Goal: Ask a question: Seek information or help from site administrators or community

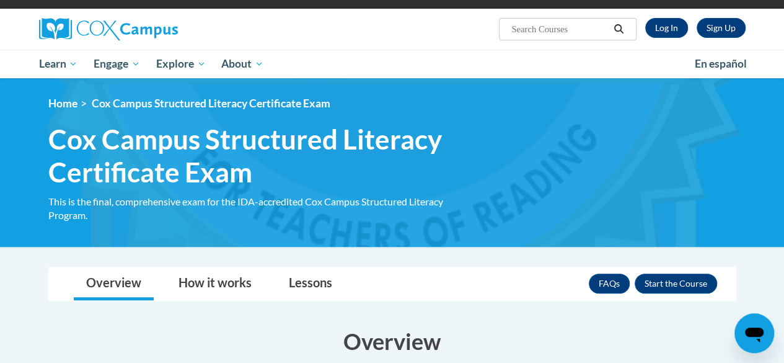
scroll to position [174, 0]
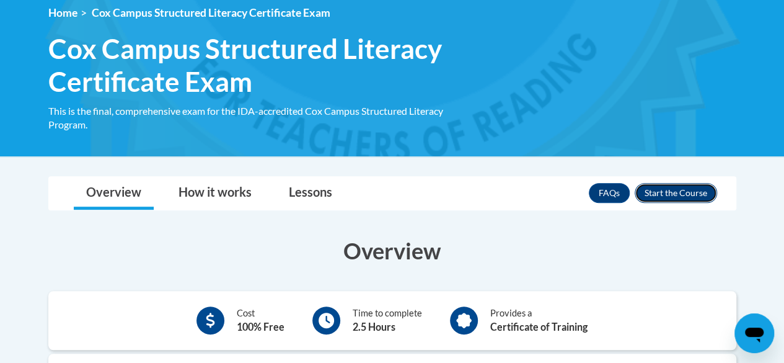
click at [695, 190] on button "Enroll" at bounding box center [676, 193] width 82 height 20
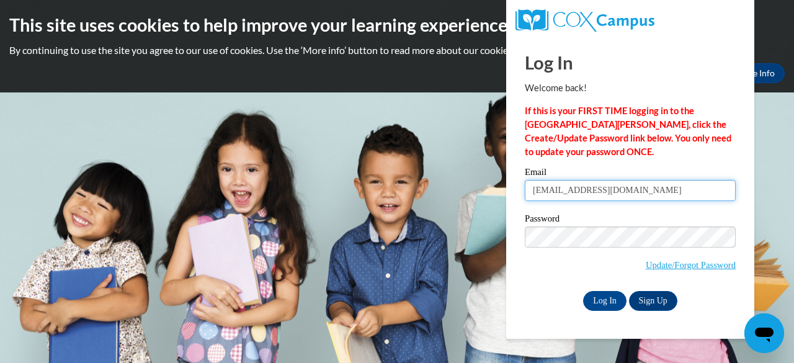
drag, startPoint x: 0, startPoint y: 0, endPoint x: 695, endPoint y: 190, distance: 720.5
click at [695, 190] on input "lauravwestrum@gmail.com" at bounding box center [629, 190] width 211 height 21
type input "lvwestr@sunprairieschools.org"
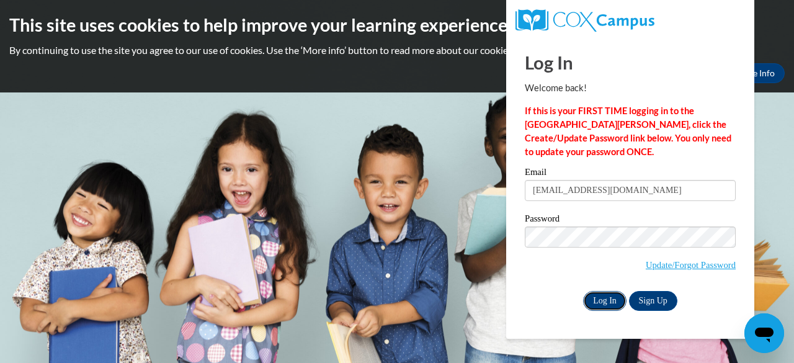
click at [600, 297] on input "Log In" at bounding box center [604, 301] width 43 height 20
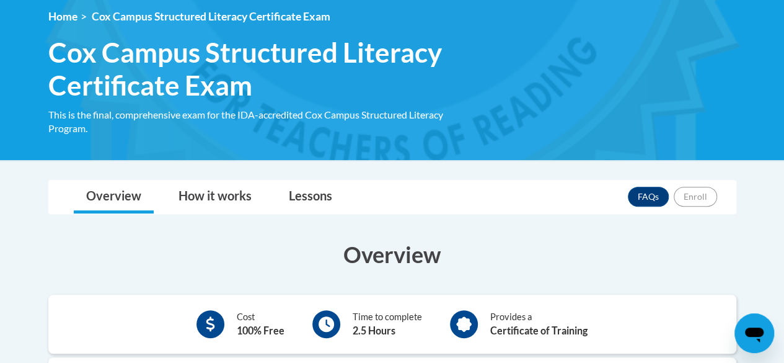
scroll to position [171, 0]
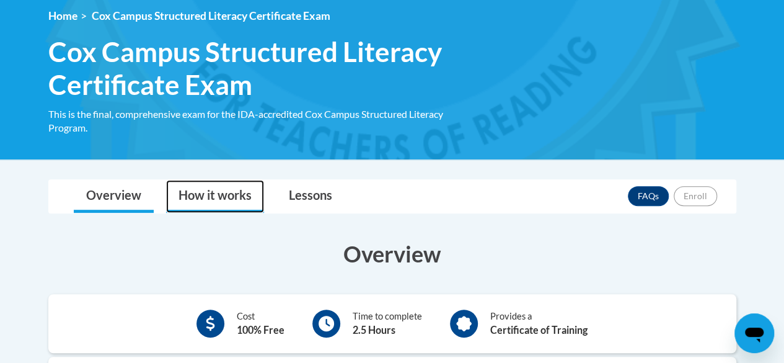
click at [200, 188] on link "How it works" at bounding box center [215, 196] width 98 height 33
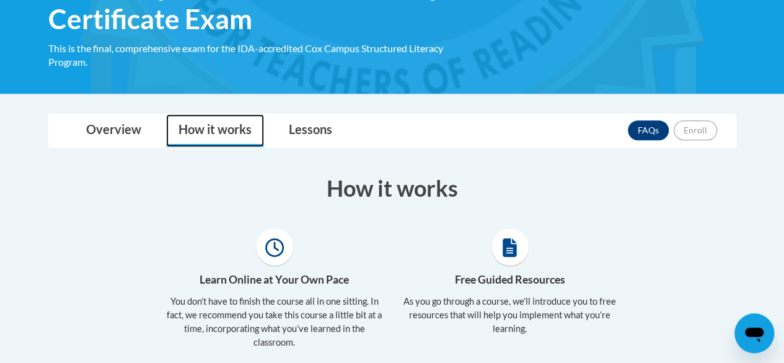
scroll to position [236, 0]
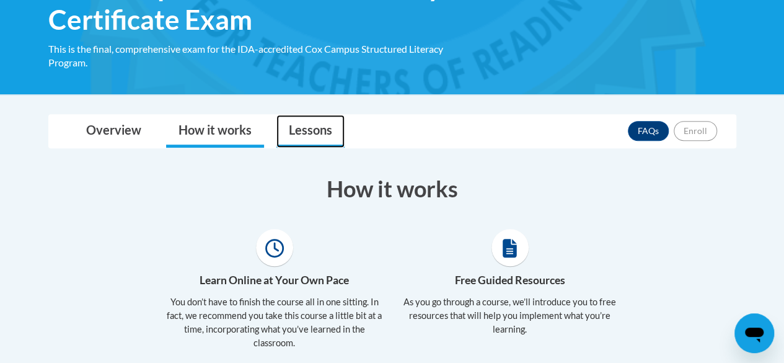
click at [332, 129] on link "Lessons" at bounding box center [310, 131] width 68 height 33
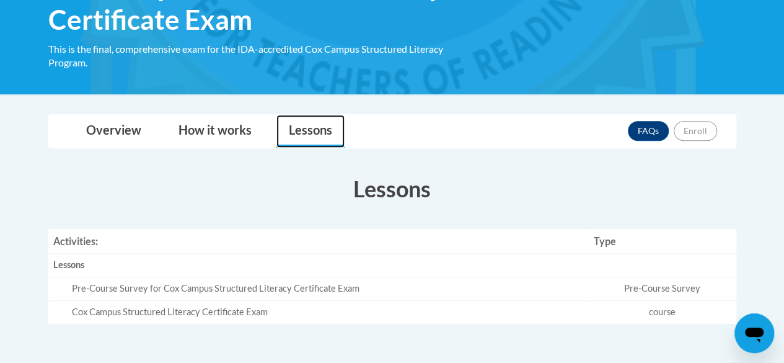
scroll to position [281, 0]
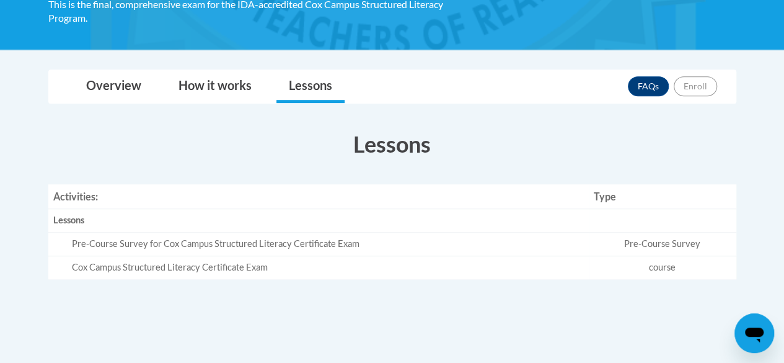
click at [658, 268] on td "course" at bounding box center [663, 267] width 148 height 23
click at [131, 268] on div "Cox Campus Structured Literacy Certificate Exam" at bounding box center [328, 267] width 512 height 13
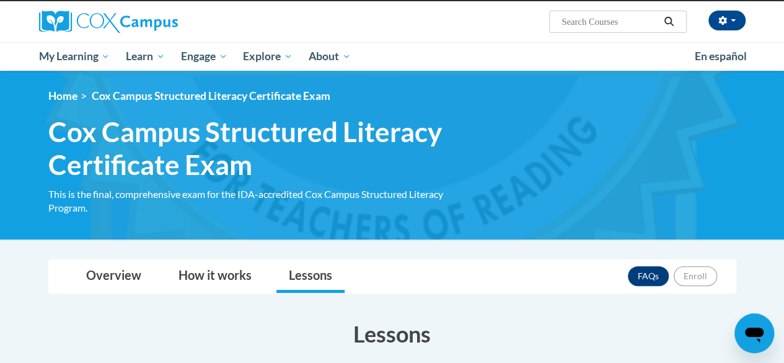
scroll to position [79, 0]
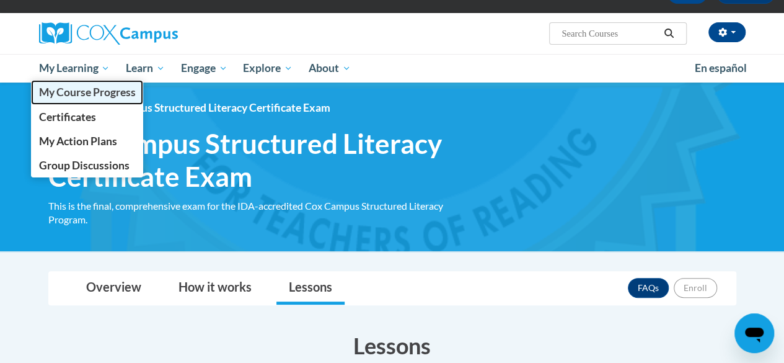
click at [104, 96] on span "My Course Progress" at bounding box center [86, 92] width 97 height 13
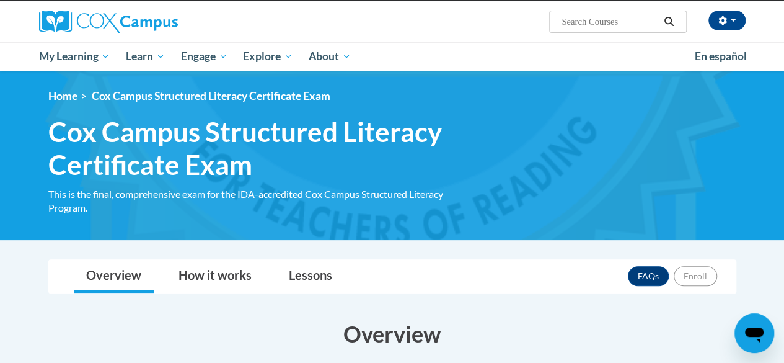
scroll to position [97, 0]
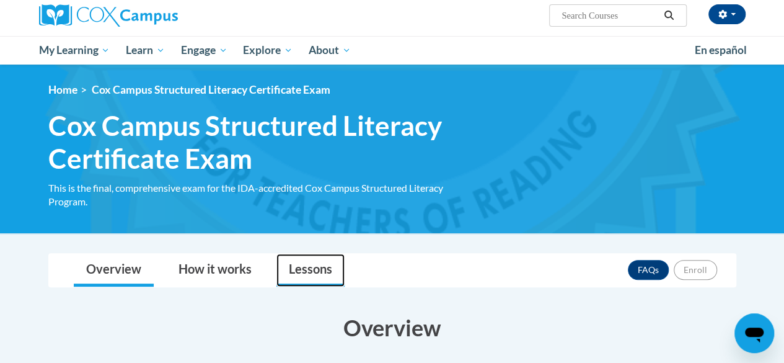
click at [307, 268] on link "Lessons" at bounding box center [310, 270] width 68 height 33
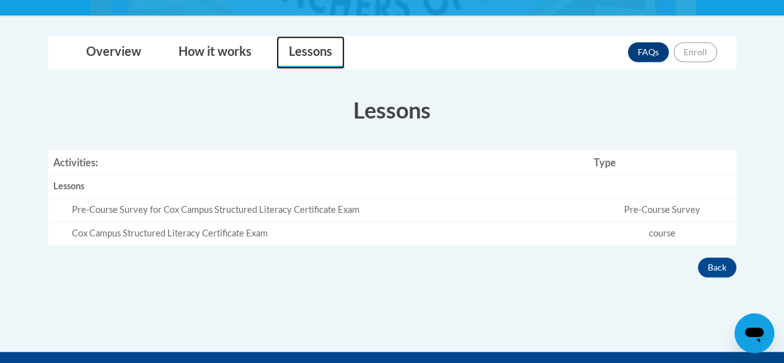
scroll to position [320, 0]
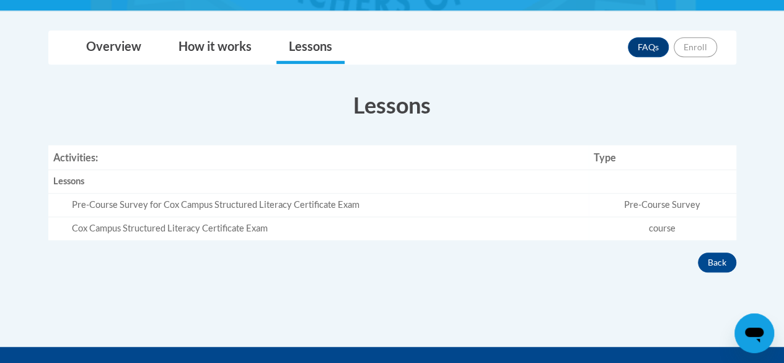
click at [518, 203] on div "Pre-Course Survey for Cox Campus Structured Literacy Certificate Exam" at bounding box center [328, 204] width 512 height 13
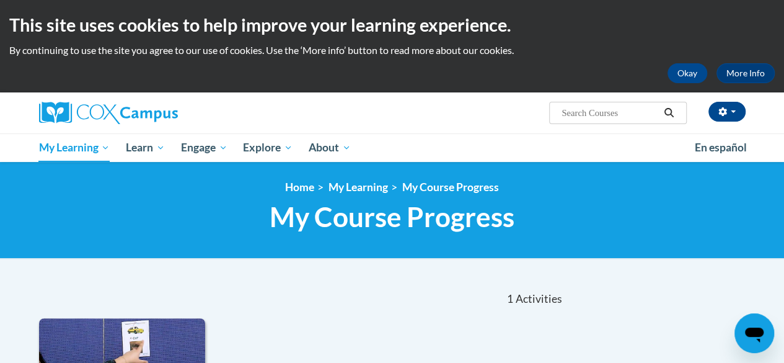
click at [595, 112] on input "Search..." at bounding box center [609, 112] width 99 height 15
type input "final exam"
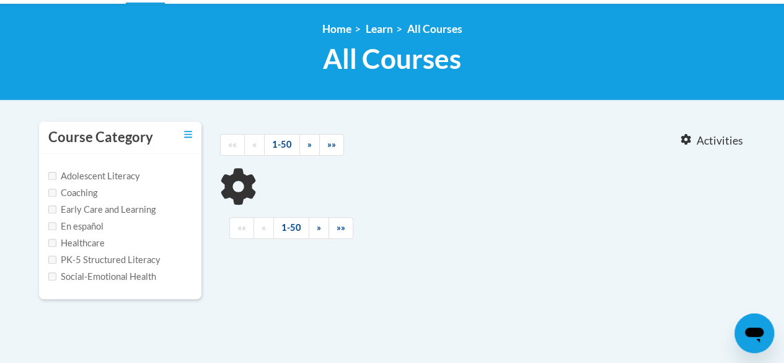
scroll to position [159, 0]
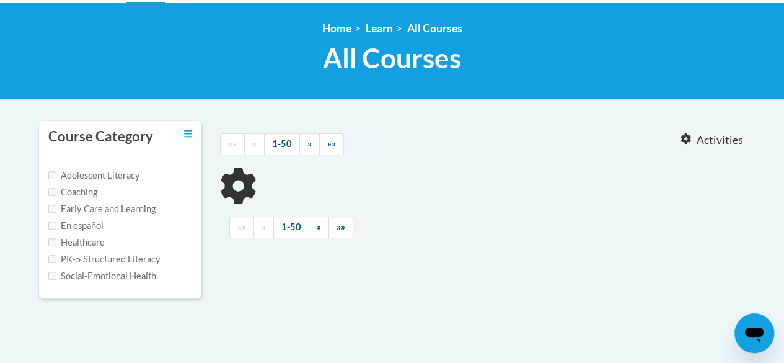
type input "final exam"
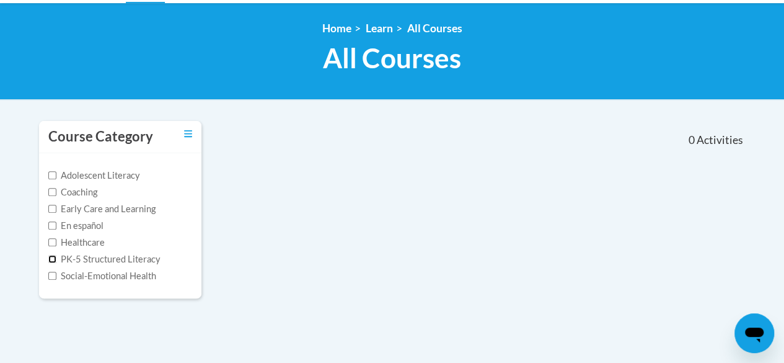
click at [51, 262] on input "PK-5 Structured Literacy" at bounding box center [52, 259] width 8 height 8
checkbox input "true"
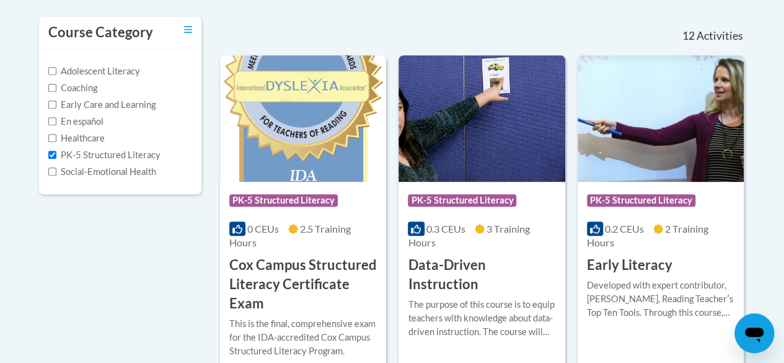
scroll to position [0, 0]
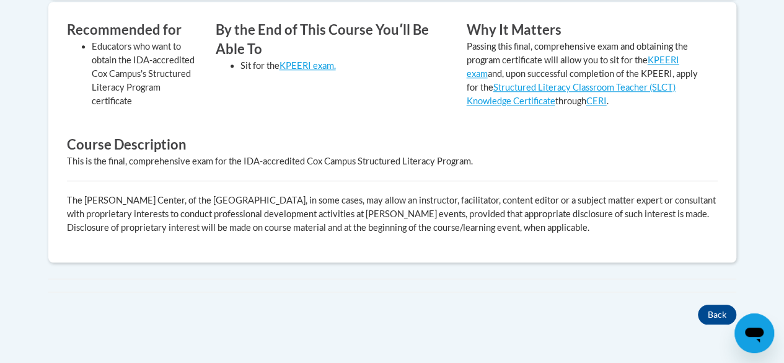
scroll to position [526, 0]
click at [722, 310] on button "Back" at bounding box center [717, 314] width 38 height 20
click at [319, 63] on link "KPEERI exam." at bounding box center [308, 65] width 56 height 11
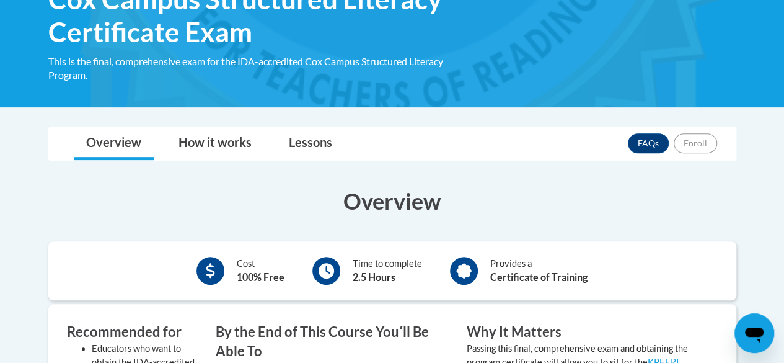
scroll to position [223, 0]
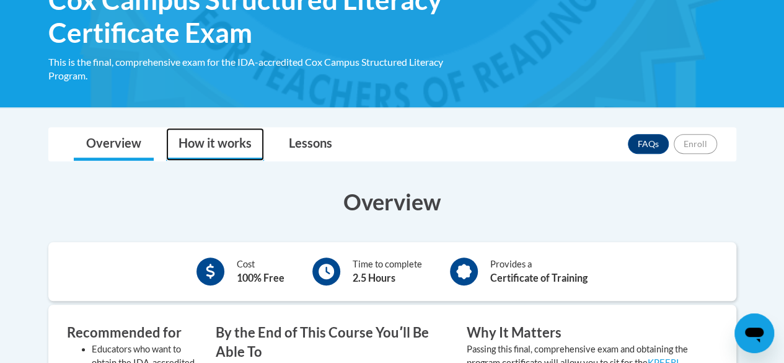
click at [235, 147] on link "How it works" at bounding box center [215, 144] width 98 height 33
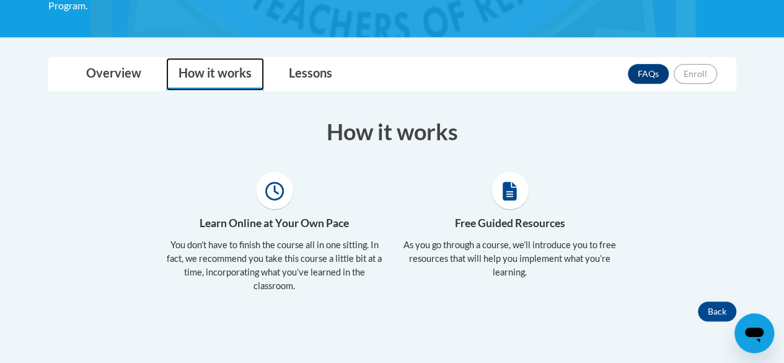
scroll to position [294, 0]
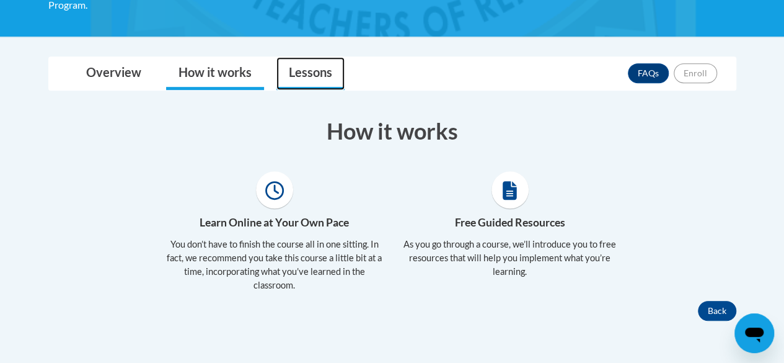
click at [307, 73] on link "Lessons" at bounding box center [310, 73] width 68 height 33
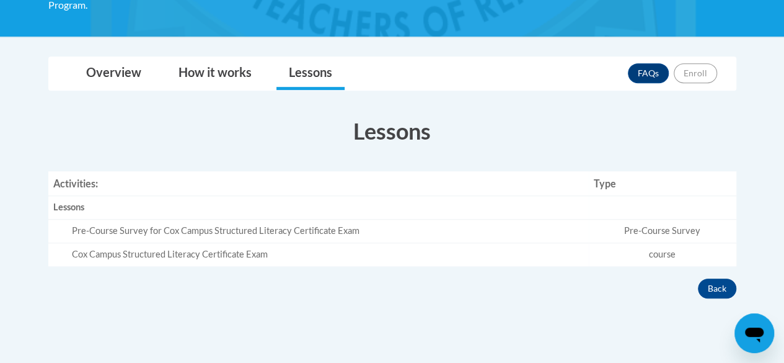
click at [590, 249] on td "course" at bounding box center [663, 254] width 148 height 23
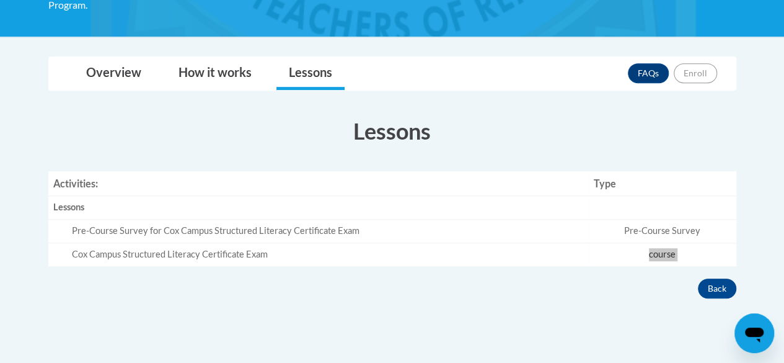
click at [751, 327] on icon "Open messaging window" at bounding box center [754, 334] width 19 height 15
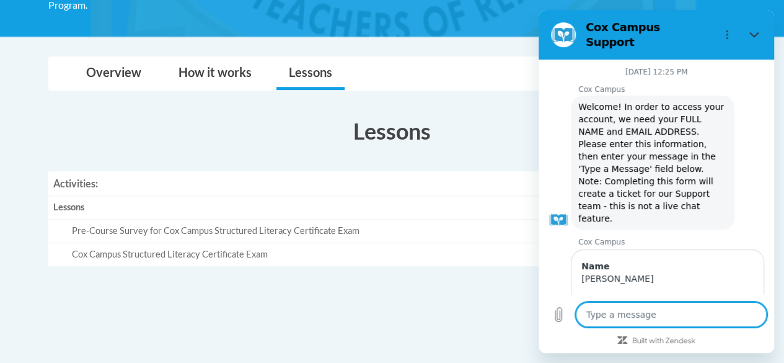
scroll to position [813, 0]
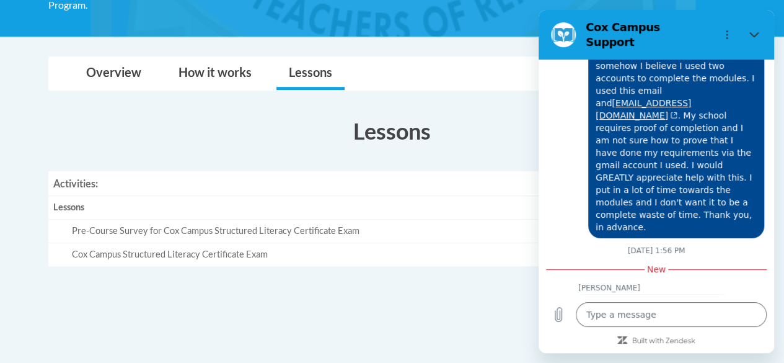
click at [751, 327] on div "Type a message x" at bounding box center [657, 314] width 236 height 40
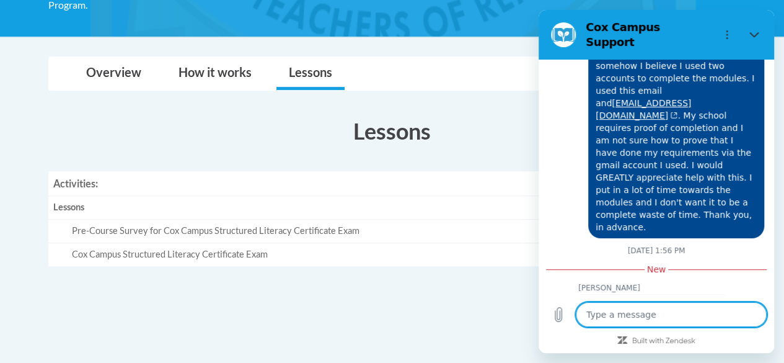
click at [705, 316] on textarea at bounding box center [671, 314] width 191 height 25
type textarea "H"
type textarea "x"
type textarea "Ho"
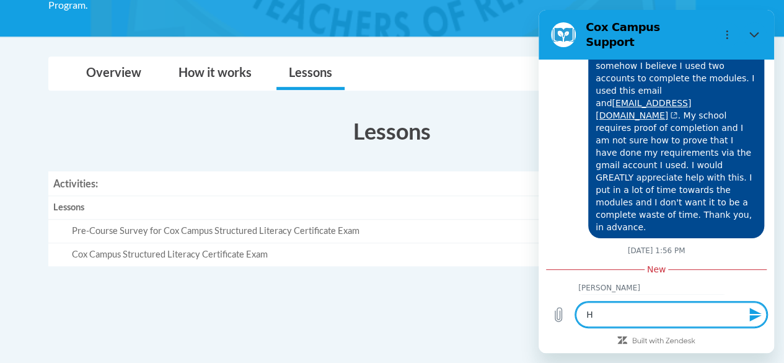
type textarea "x"
type textarea "H"
type textarea "x"
type textarea "h"
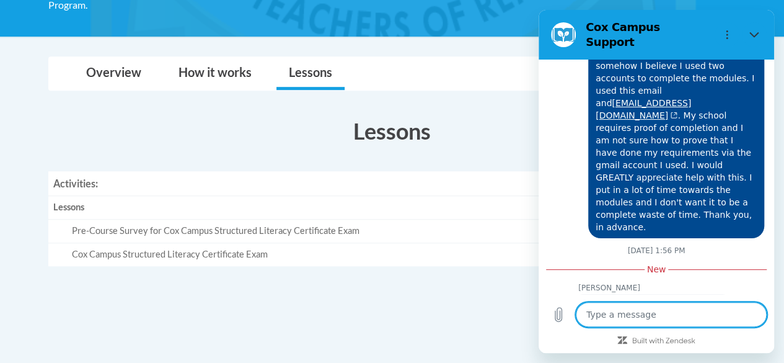
type textarea "x"
type textarea "hO"
type textarea "x"
type textarea "hOw"
type textarea "x"
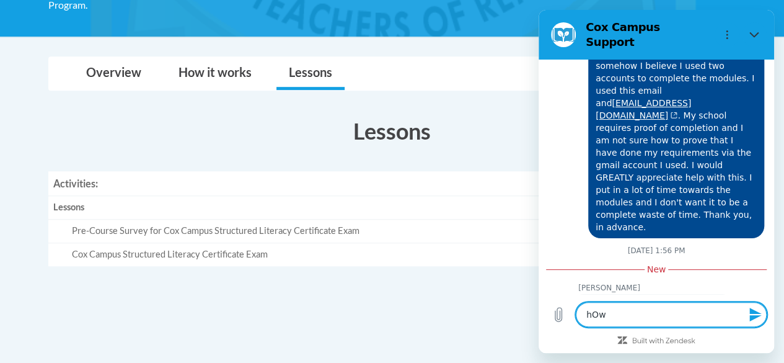
type textarea "hOw"
type textarea "x"
type textarea "hOw"
type textarea "x"
type textarea "hO"
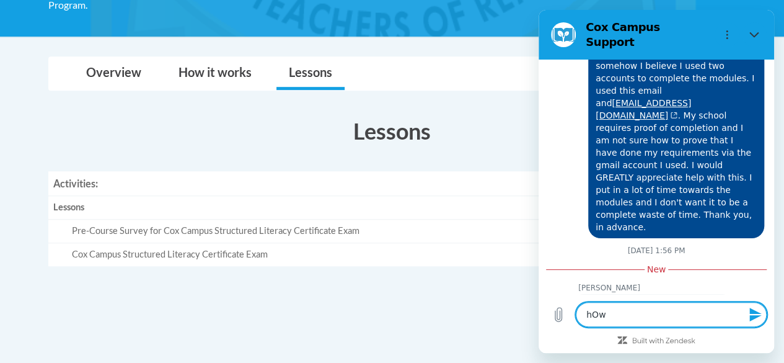
type textarea "x"
type textarea "h"
type textarea "x"
type textarea "H"
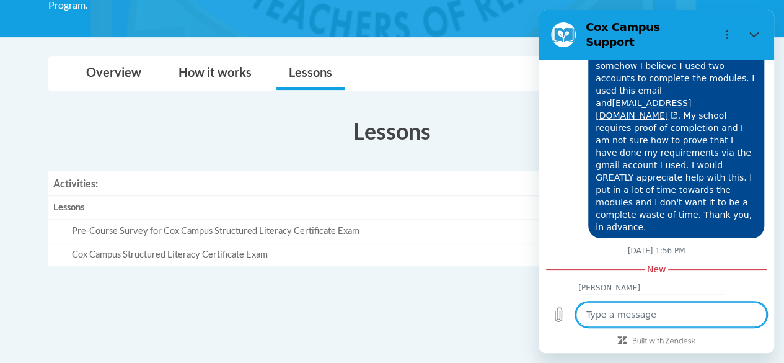
type textarea "x"
type textarea "Ho"
type textarea "x"
type textarea "How"
type textarea "x"
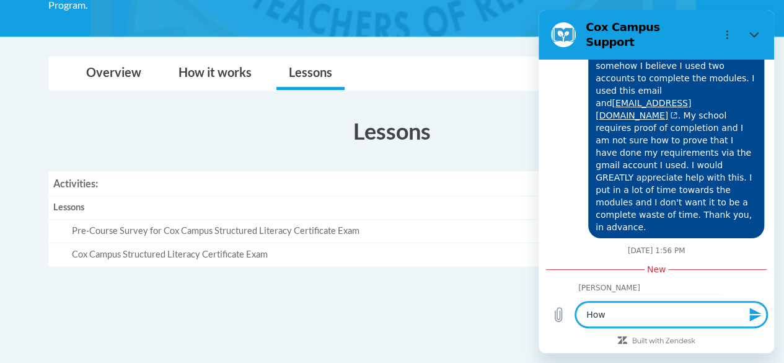
type textarea "How"
type textarea "x"
type textarea "How t"
type textarea "x"
type textarea "How to"
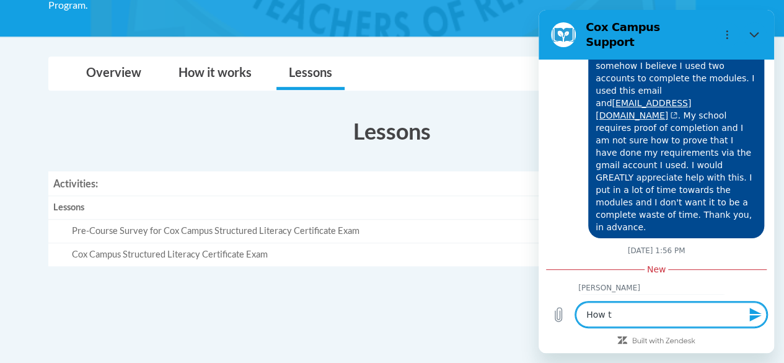
type textarea "x"
type textarea "How to"
type textarea "x"
type textarea "How to I"
type textarea "x"
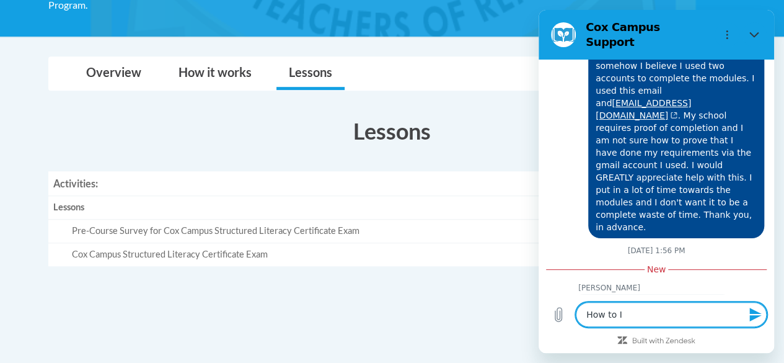
type textarea "How to I"
type textarea "x"
type textarea "How to I t"
type textarea "x"
type textarea "How to I ta"
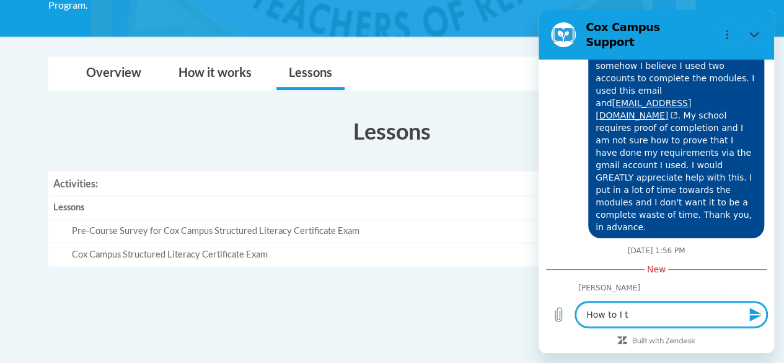
type textarea "x"
type textarea "How to I tak"
type textarea "x"
type textarea "How to I take"
type textarea "x"
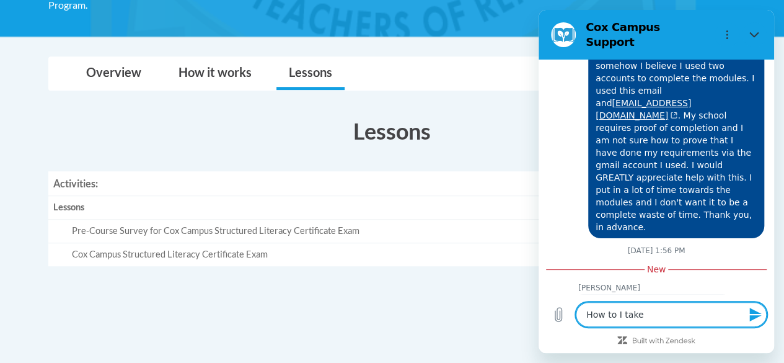
type textarea "How to I take"
type textarea "x"
type textarea "How to I take t"
type textarea "x"
type textarea "How to I take th"
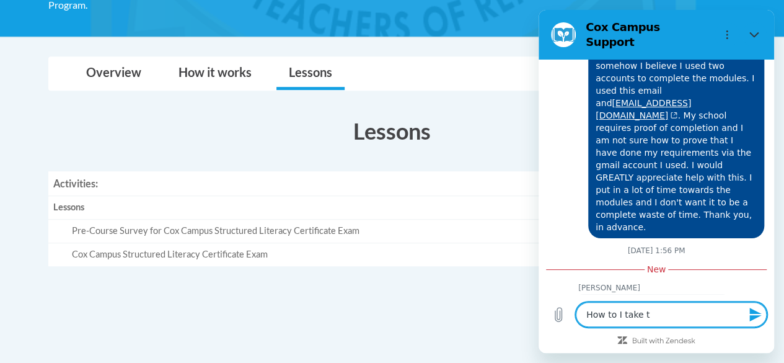
type textarea "x"
type textarea "How to I take the"
type textarea "x"
type textarea "How to I take the"
type textarea "x"
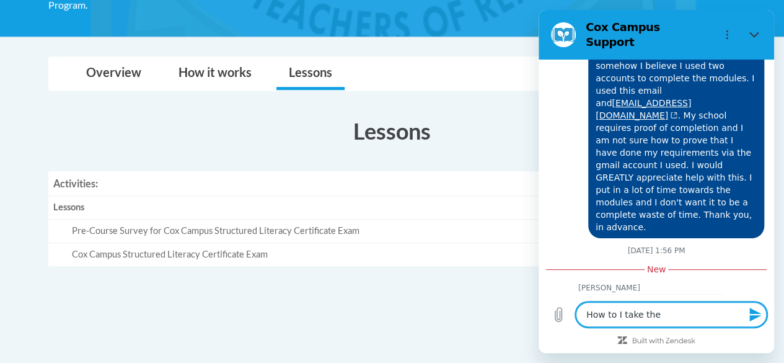
type textarea "How to I take the f"
type textarea "x"
type textarea "How to I take the fi"
type textarea "x"
type textarea "How to I take the fin"
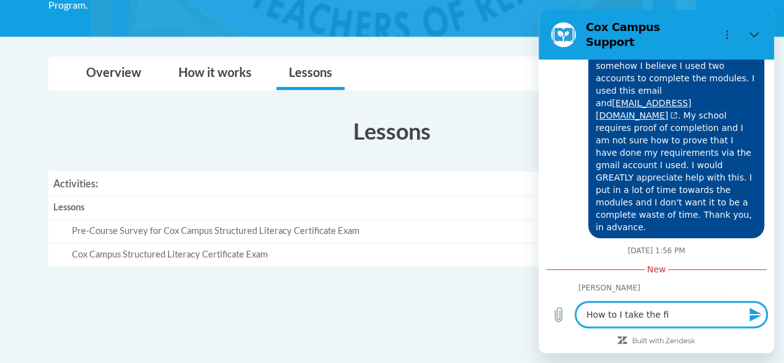
type textarea "x"
type textarea "How to I take the fine"
type textarea "x"
type textarea "How to I take the fin"
type textarea "x"
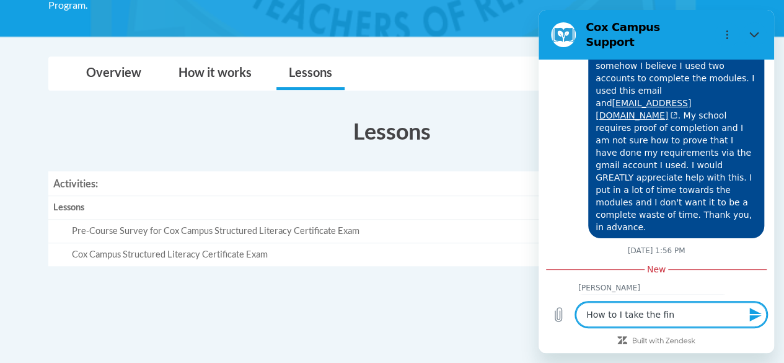
type textarea "How to I take the fina"
type textarea "x"
type textarea "How to I take the final"
type textarea "x"
type textarea "How to I take the final"
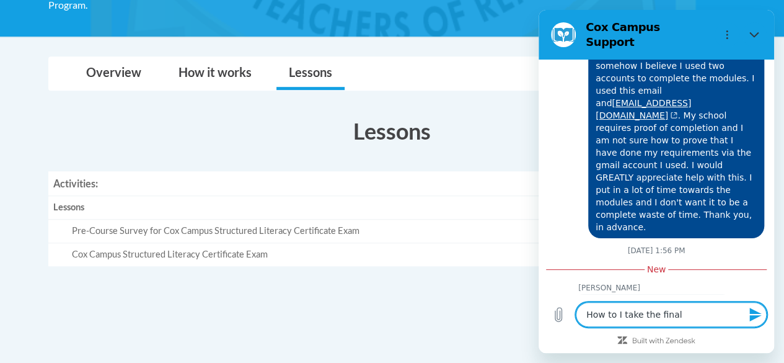
type textarea "x"
type textarea "How to I take the final e"
type textarea "x"
type textarea "How to I take the final ex"
type textarea "x"
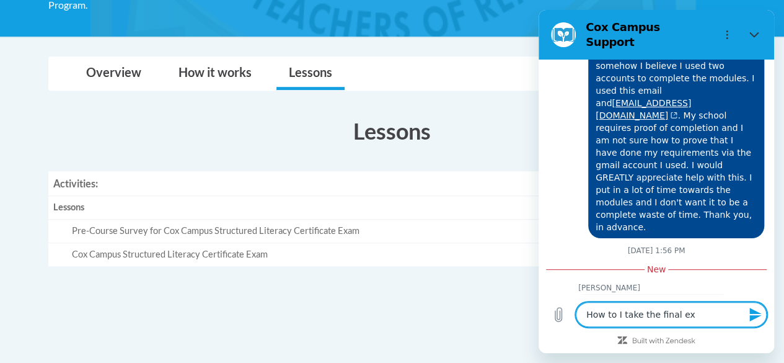
type textarea "How to I take the final exa"
type textarea "x"
type textarea "How to I take the final exam"
type textarea "x"
type textarea "How to I take the final exam?"
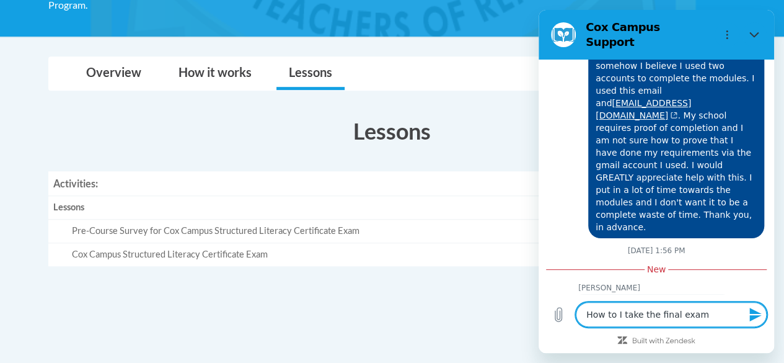
type textarea "x"
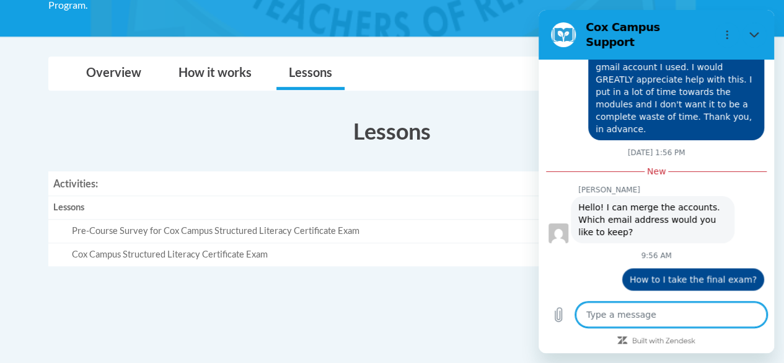
scroll to position [942, 0]
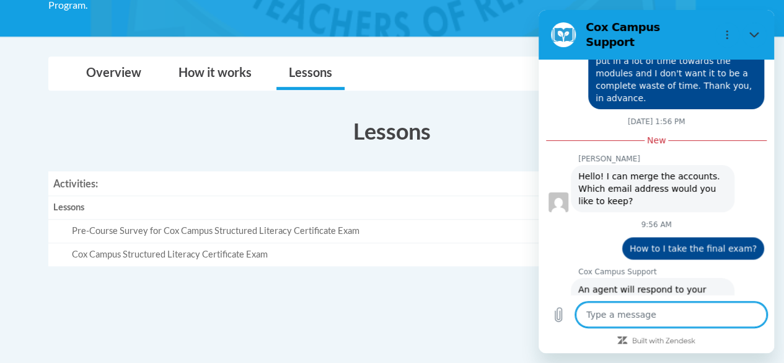
click at [715, 329] on button "Talk to a human" at bounding box center [723, 347] width 82 height 36
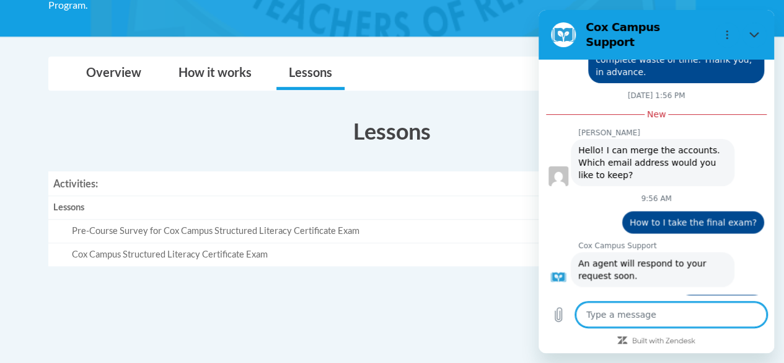
scroll to position [967, 0]
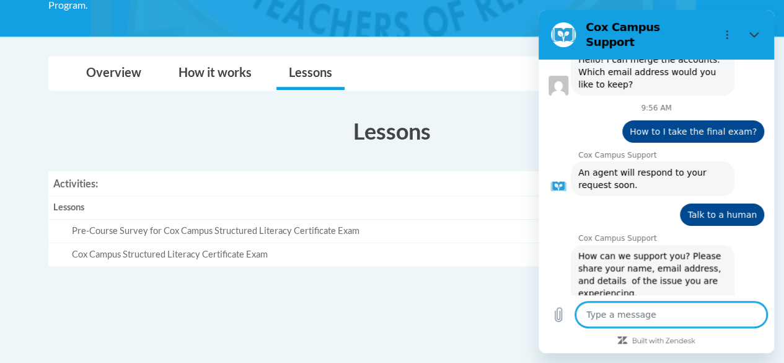
type textarea "x"
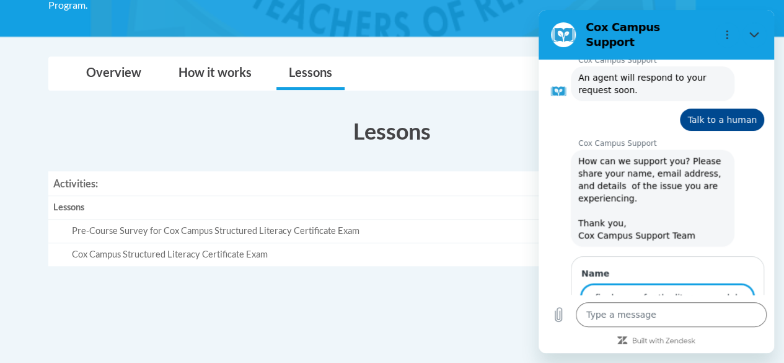
scroll to position [0, 498]
type input "Laura Westrum, lvwestr@sunprairiescools.org or lauravwestrum@gmail.com I need t…"
click at [712, 320] on button "Next" at bounding box center [733, 332] width 42 height 25
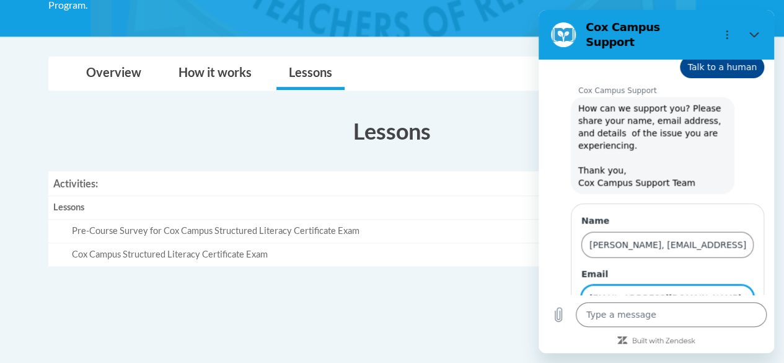
type input "lvwestr@sunprairieschools.org"
click at [711, 321] on button "Send" at bounding box center [732, 333] width 43 height 25
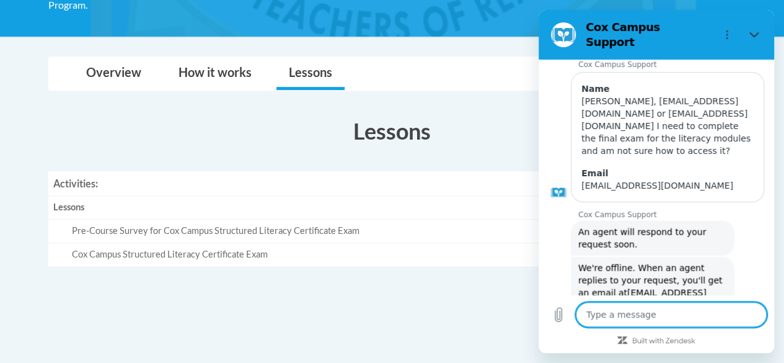
scroll to position [1346, 0]
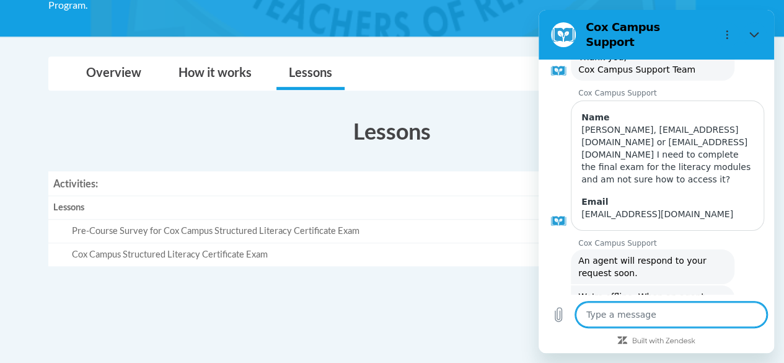
type textarea "x"
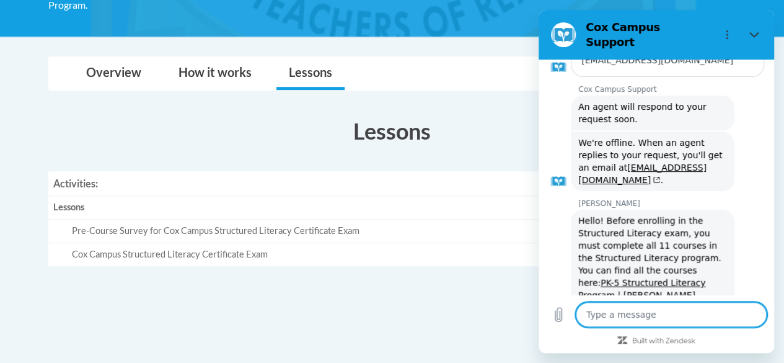
scroll to position [1475, 0]
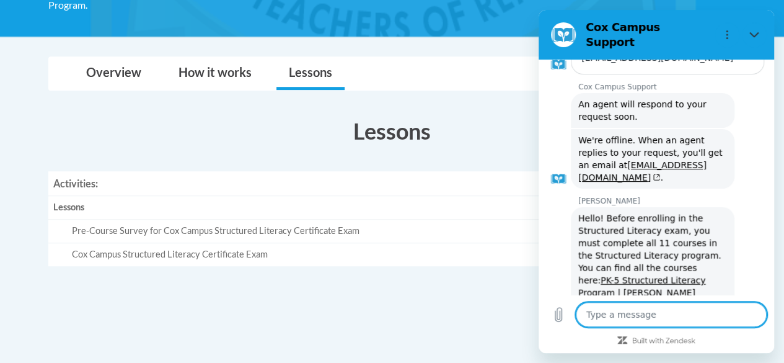
type textarea "I"
type textarea "x"
type textarea "I"
type textarea "x"
type textarea "I h"
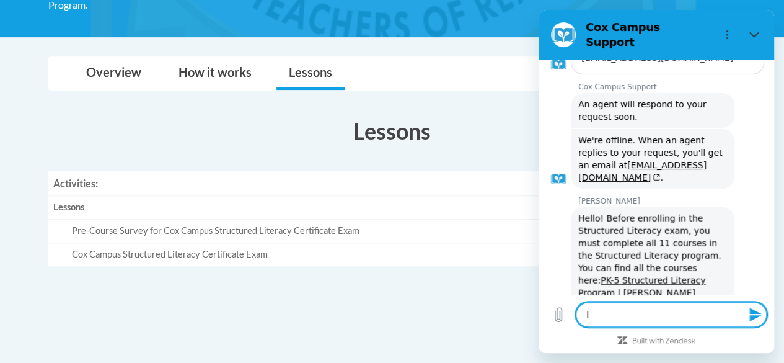
type textarea "x"
type textarea "I ha"
type textarea "x"
type textarea "I hav"
type textarea "x"
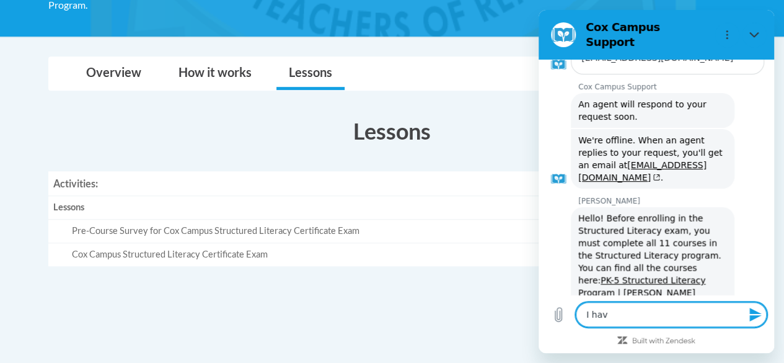
type textarea "I have"
type textarea "x"
type textarea "I have"
type textarea "x"
type textarea "I have d"
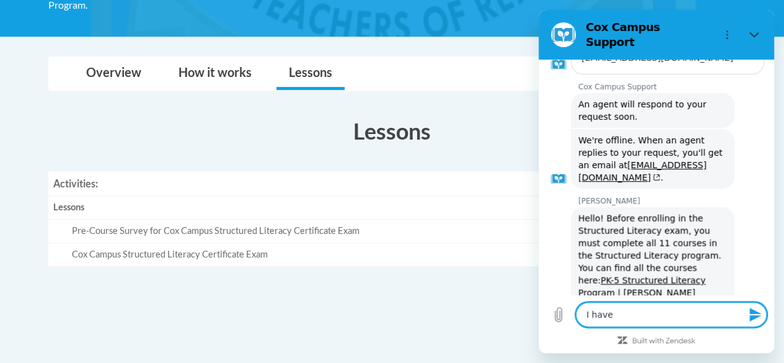
type textarea "x"
type textarea "I have do"
type textarea "x"
type textarea "I have don"
type textarea "x"
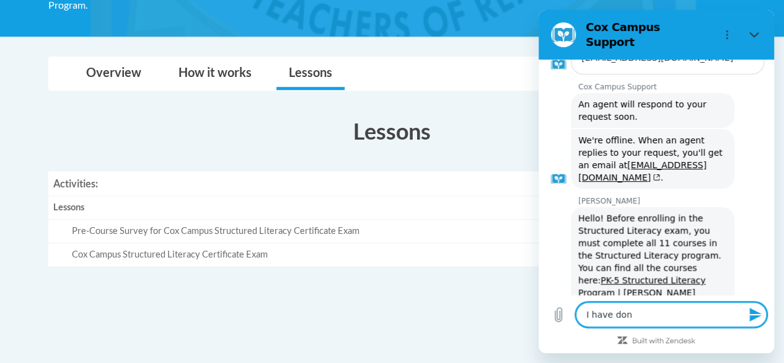
type textarea "I have done"
type textarea "x"
type textarea "I have done"
type textarea "x"
type textarea "I have done t"
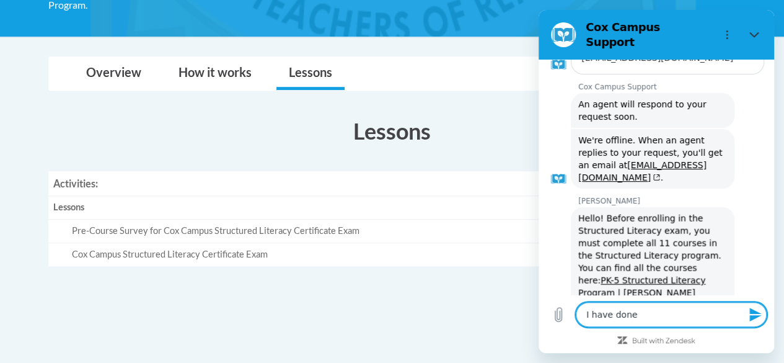
type textarea "x"
type textarea "I have done th"
type textarea "x"
type textarea "I have done tha"
type textarea "x"
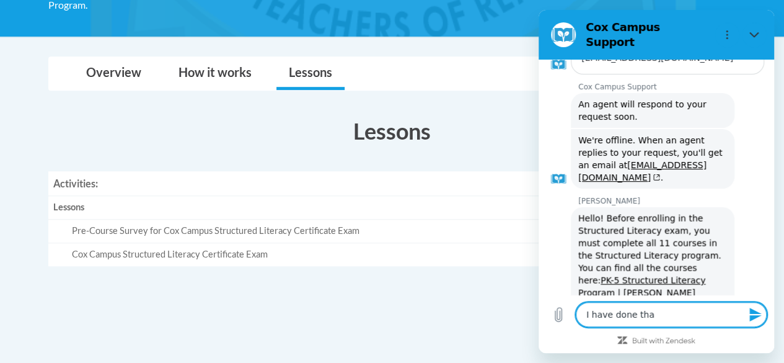
type textarea "I have done that"
type textarea "x"
type textarea "I have done that"
type textarea "x"
type textarea "I have done that b"
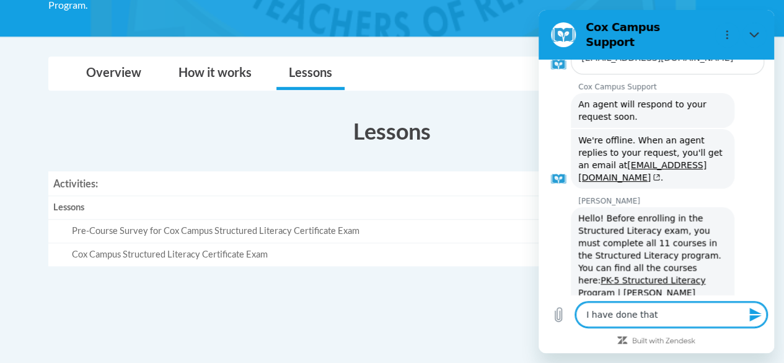
type textarea "x"
type textarea "I have done that bu"
type textarea "x"
type textarea "I have done that but"
type textarea "x"
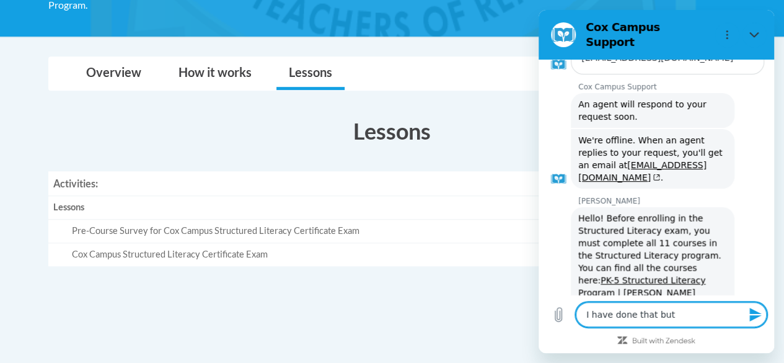
type textarea "I have done that but"
type textarea "x"
type textarea "I have done that but w"
type textarea "x"
type textarea "I have done that but wi"
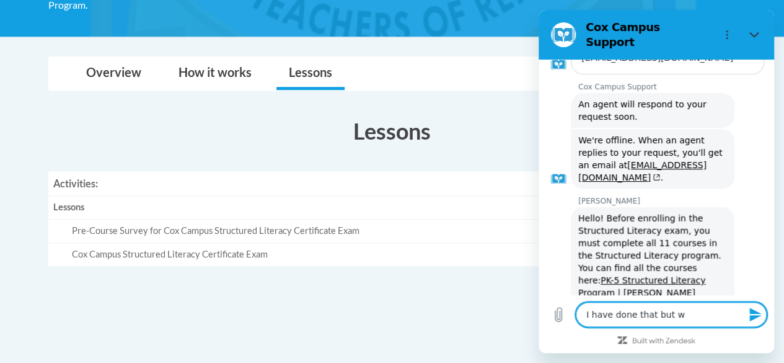
type textarea "x"
type textarea "I have done that but wil"
type textarea "x"
type textarea "I have done that but wi"
type textarea "x"
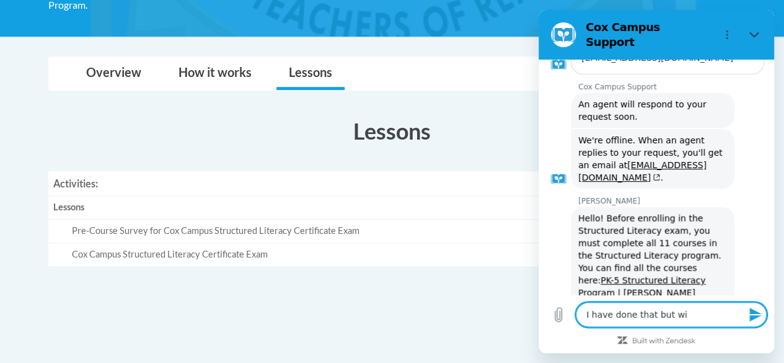
type textarea "I have done that but wit"
type textarea "x"
type textarea "I have done that but with"
type textarea "x"
type textarea "I have done that but with"
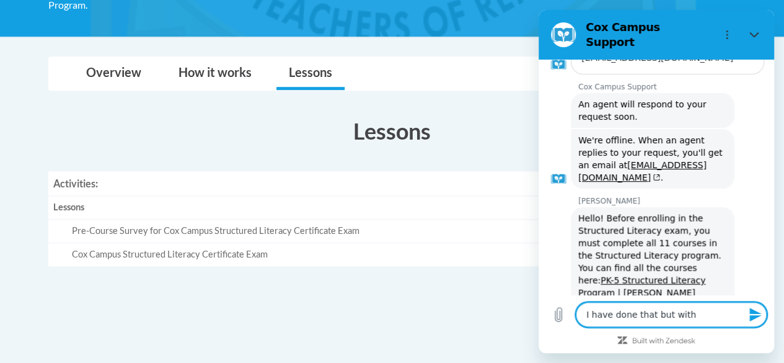
type textarea "x"
type textarea "I have done that but with 2"
type textarea "x"
type textarea "I have done that but with 2"
type textarea "x"
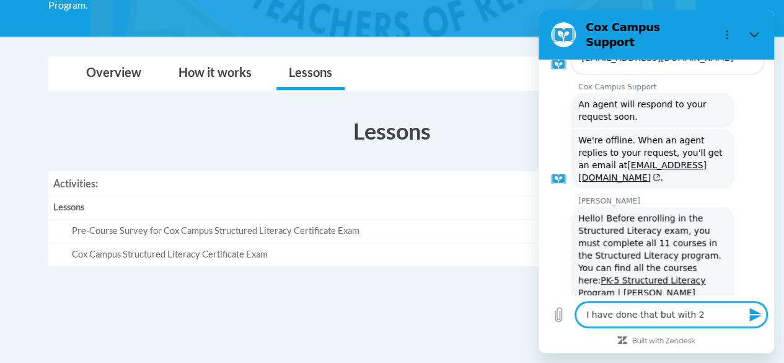
type textarea "I have done that but with 2 d"
type textarea "x"
type textarea "I have done that but with 2 di"
type textarea "x"
type textarea "I have done that but with 2 dif"
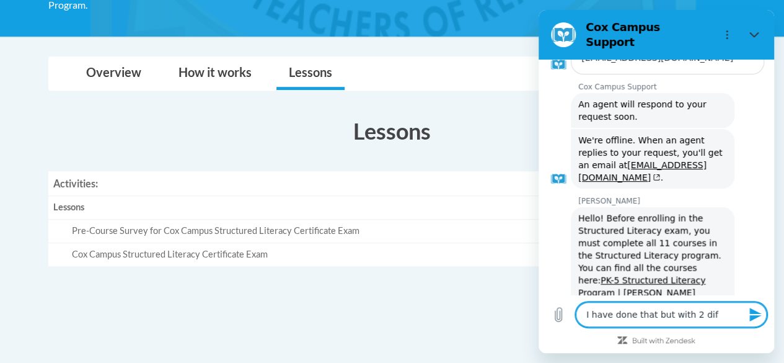
type textarea "x"
type textarea "I have done that but with 2 diff"
type textarea "x"
type textarea "I have done that but with 2 diffe"
type textarea "x"
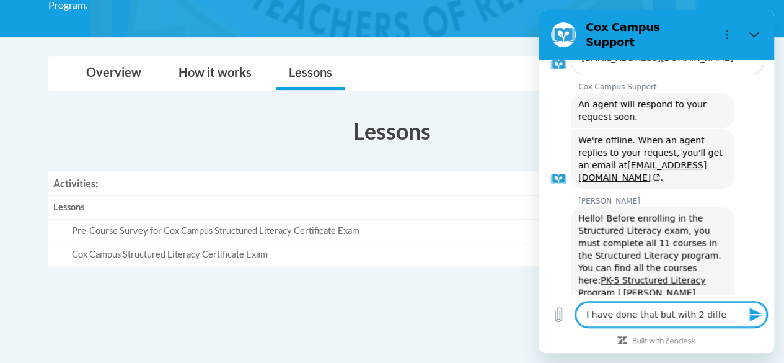
type textarea "I have done that but with 2 differ"
type textarea "x"
type textarea "I have done that but with 2 differe"
type textarea "x"
type textarea "I have done that but with 2 differen"
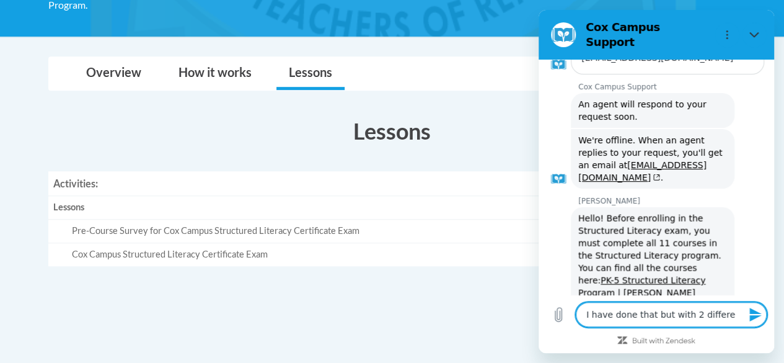
type textarea "x"
type textarea "I have done that but with 2 different"
type textarea "x"
type textarea "I have done that but with 2 different"
type textarea "x"
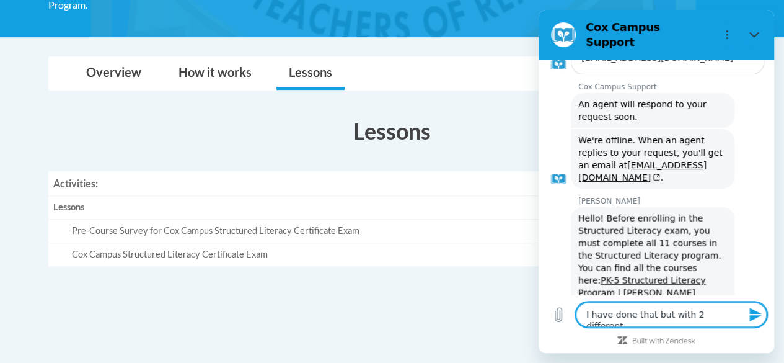
type textarea "I have done that but with 2 different e"
type textarea "x"
type textarea "I have done that but with 2 different em"
type textarea "x"
type textarea "I have done that but with 2 different ema"
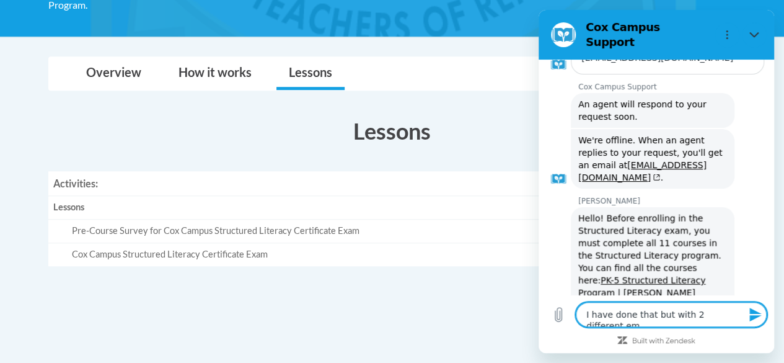
type textarea "x"
type textarea "I have done that but with 2 different emai"
type textarea "x"
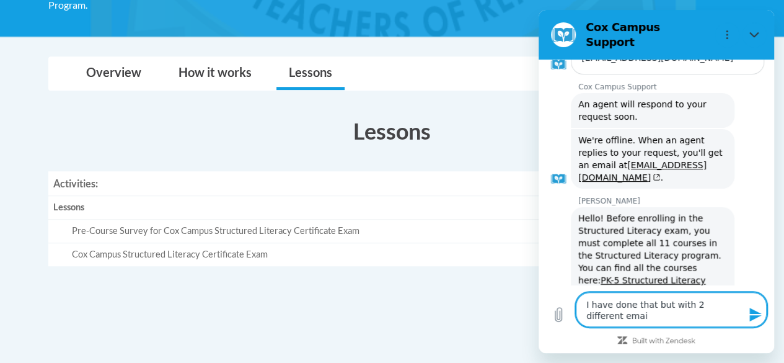
type textarea "I have done that but with 2 different email"
type textarea "x"
type textarea "I have done that but with 2 different email"
type textarea "x"
type textarea "I have done that but with 2 different email a"
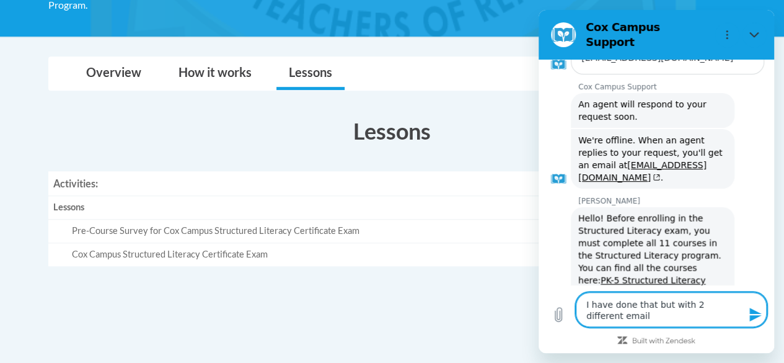
type textarea "x"
type textarea "I have done that but with 2 different email ac"
type textarea "x"
type textarea "I have done that but with 2 different email acc"
type textarea "x"
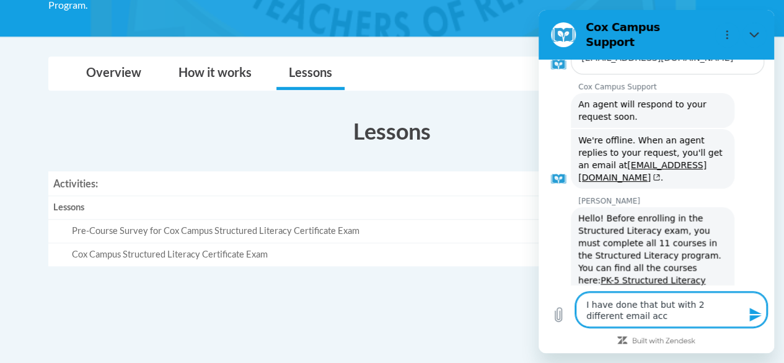
type textarea "I have done that but with 2 different email acco"
type textarea "x"
type textarea "I have done that but with 2 different email accou"
type textarea "x"
type textarea "I have done that but with 2 different email accoun"
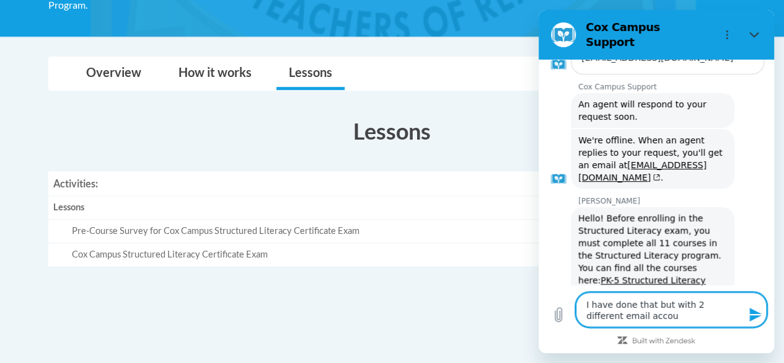
type textarea "x"
type textarea "I have done that but with 2 different email account"
type textarea "x"
type textarea "I have done that but with 2 different email accounts"
type textarea "x"
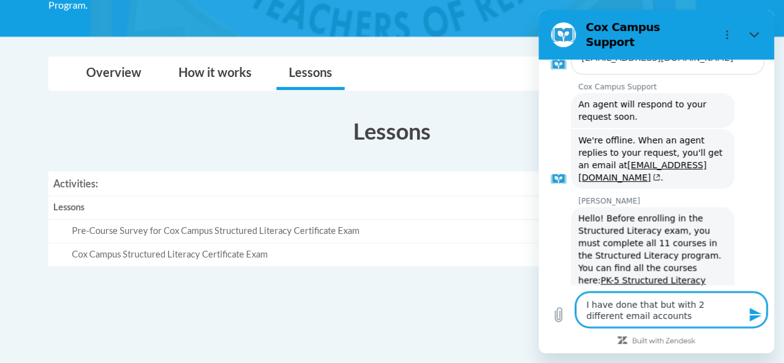
type textarea "I have done that but with 2 different email accounts"
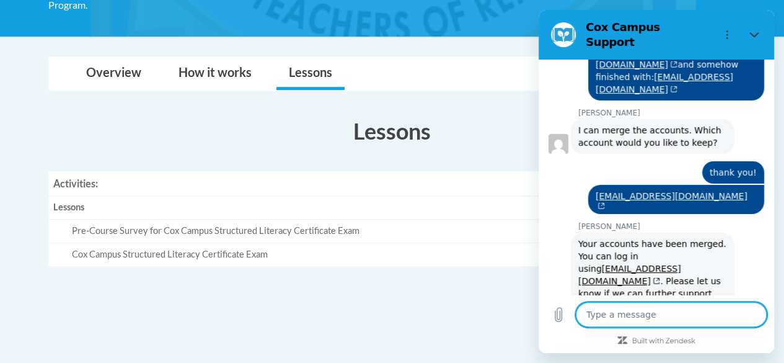
scroll to position [1968, 0]
